Goal: Task Accomplishment & Management: Use online tool/utility

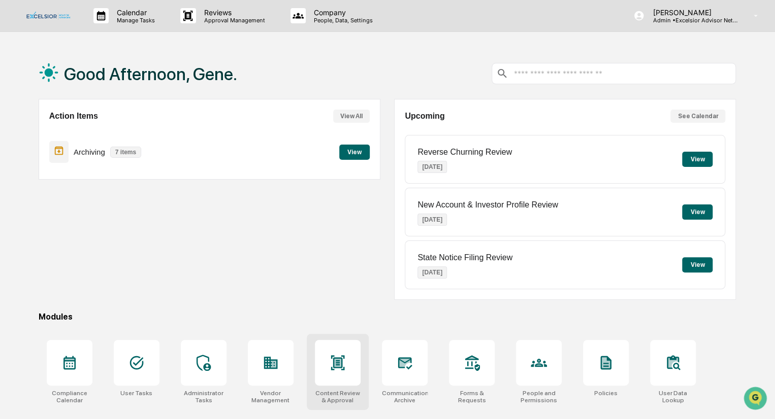
click at [343, 355] on icon at bounding box center [338, 362] width 14 height 15
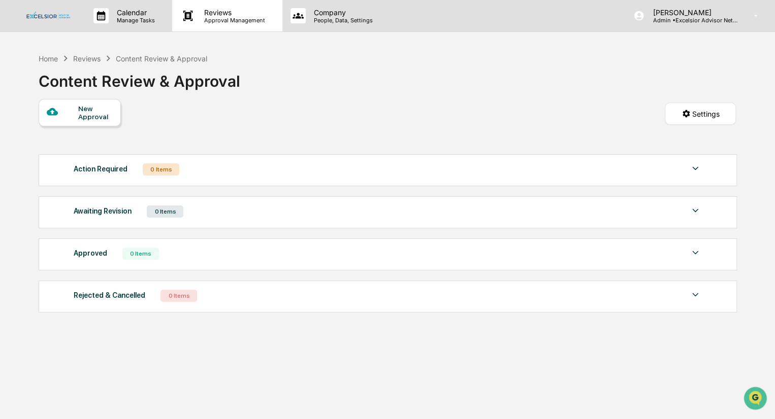
click at [231, 16] on p "Reviews" at bounding box center [233, 12] width 74 height 9
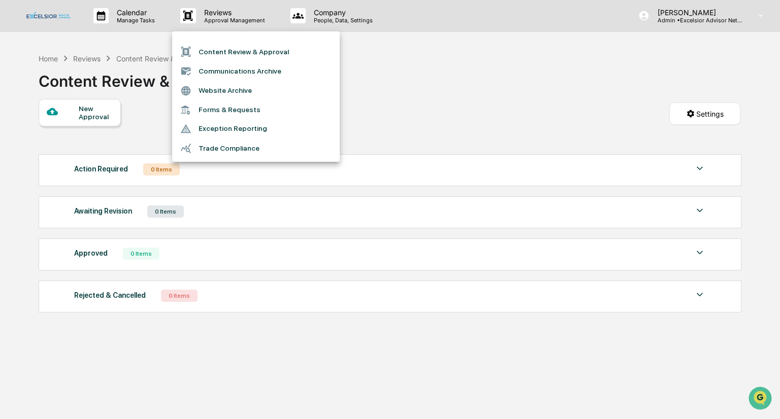
drag, startPoint x: 457, startPoint y: 84, endPoint x: 543, endPoint y: 65, distance: 88.5
click at [456, 84] on div at bounding box center [390, 209] width 780 height 419
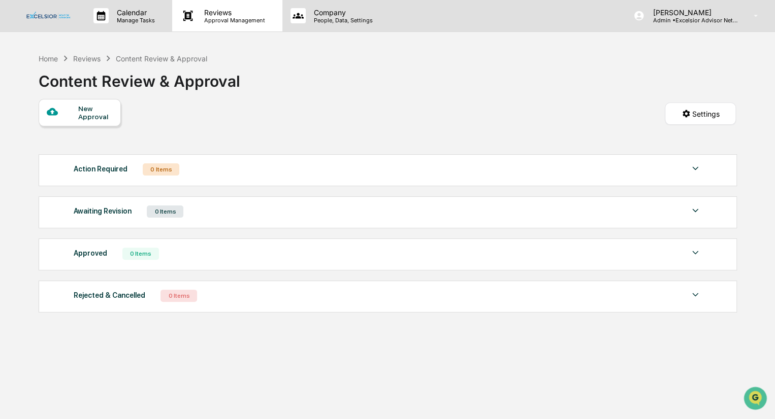
click at [221, 12] on p "Reviews" at bounding box center [233, 12] width 74 height 9
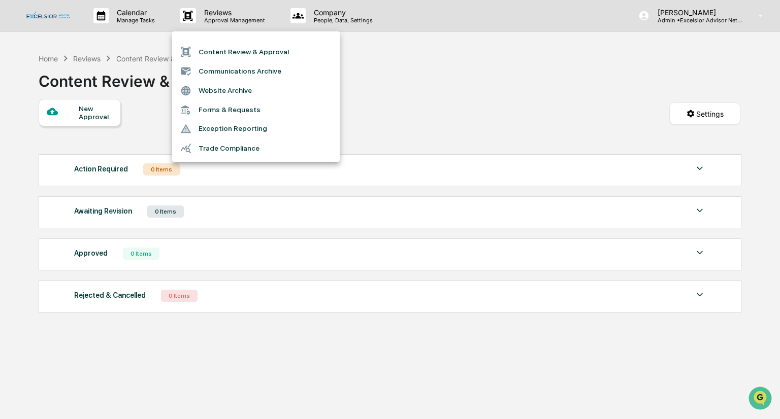
click at [224, 52] on li "Content Review & Approval" at bounding box center [256, 51] width 168 height 19
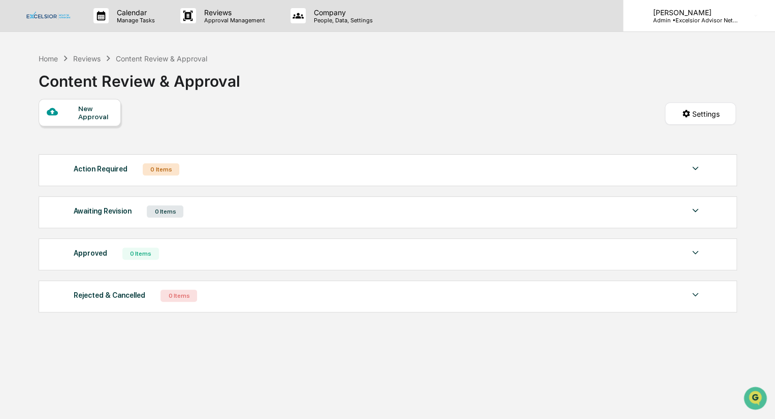
click at [694, 13] on p "[PERSON_NAME]" at bounding box center [691, 12] width 94 height 9
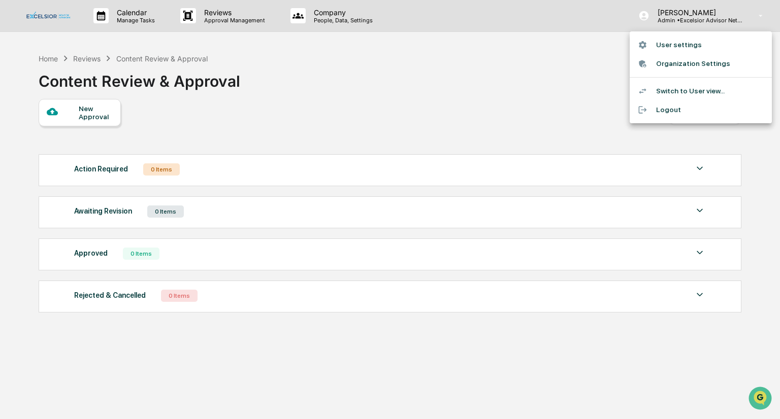
click at [693, 13] on div at bounding box center [390, 209] width 780 height 419
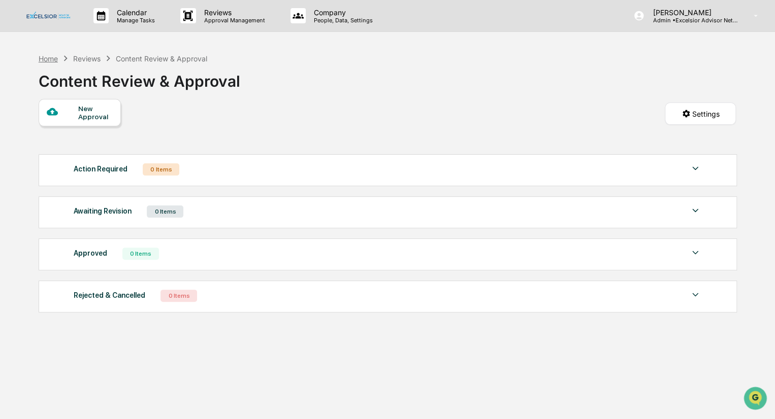
click at [53, 57] on div "Home" at bounding box center [48, 58] width 19 height 9
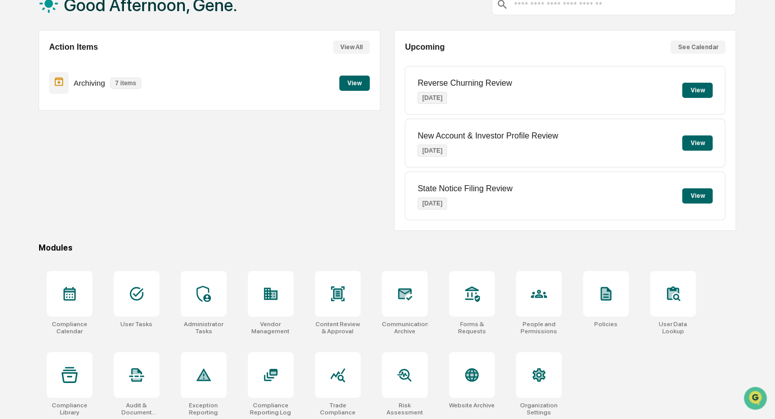
scroll to position [72, 0]
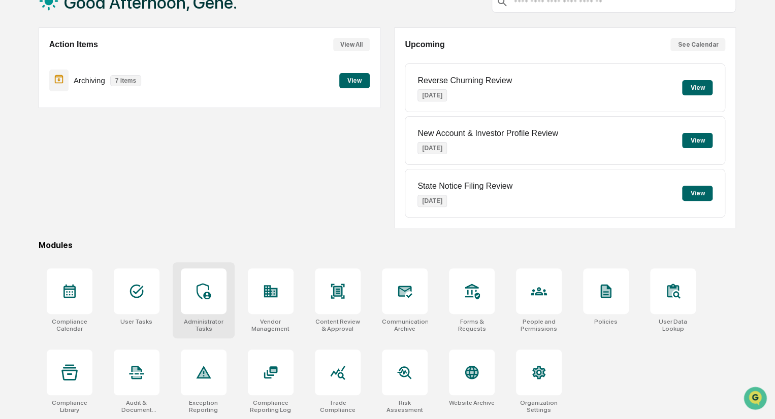
click at [202, 293] on icon at bounding box center [203, 291] width 16 height 16
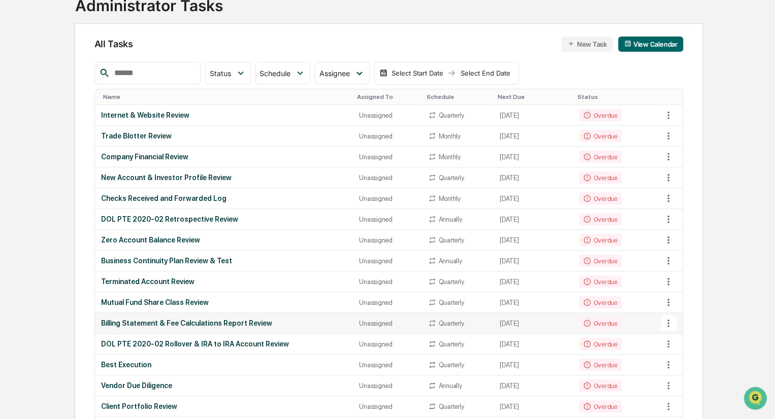
scroll to position [75, 0]
click at [132, 116] on div "Internet & Website Review" at bounding box center [224, 116] width 246 height 8
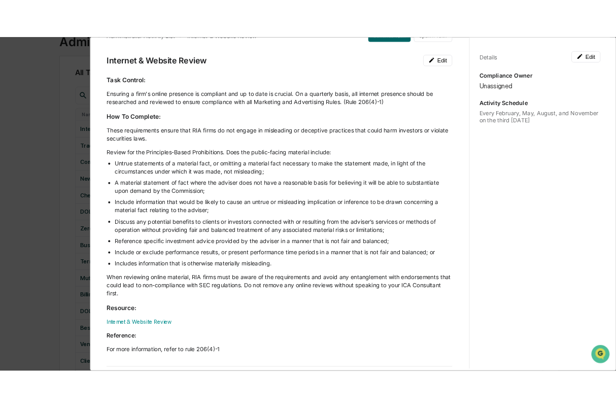
scroll to position [0, 0]
